Goal: Task Accomplishment & Management: Manage account settings

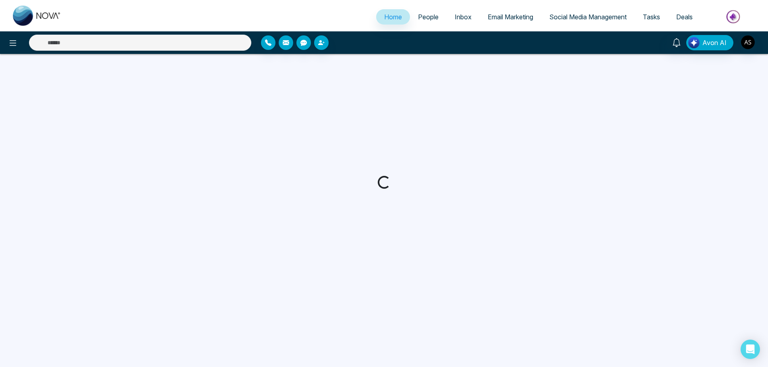
select select "*"
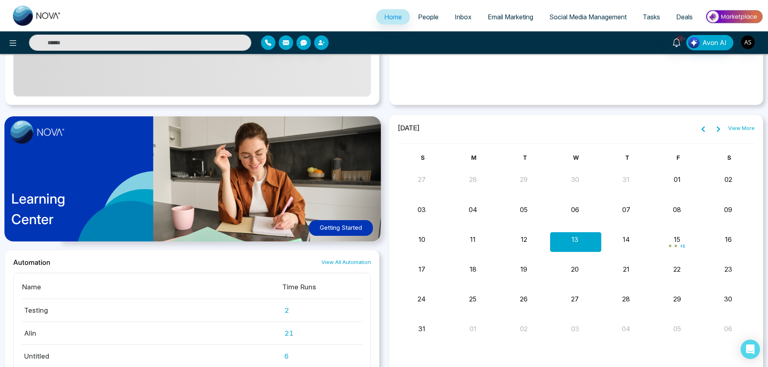
scroll to position [626, 0]
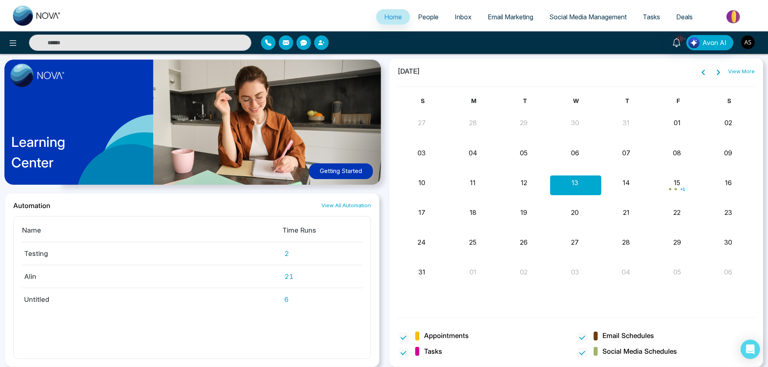
click at [753, 42] on img "button" at bounding box center [748, 42] width 14 height 14
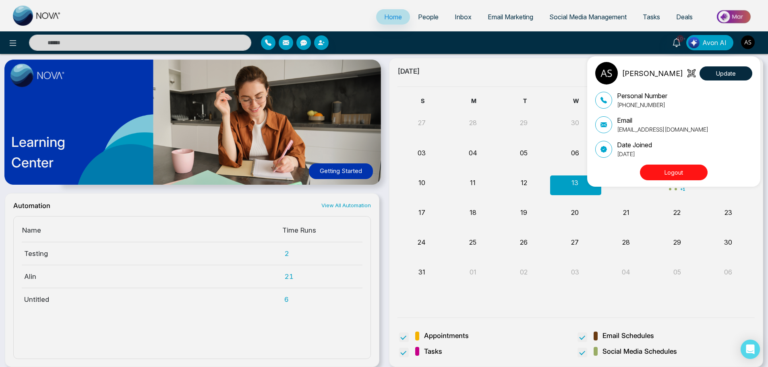
scroll to position [623, 0]
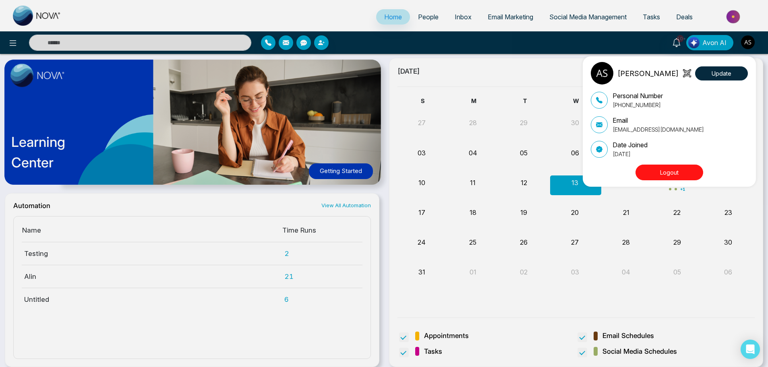
click at [684, 166] on button "Logout" at bounding box center [669, 173] width 68 height 16
